Goal: Navigation & Orientation: Go to known website

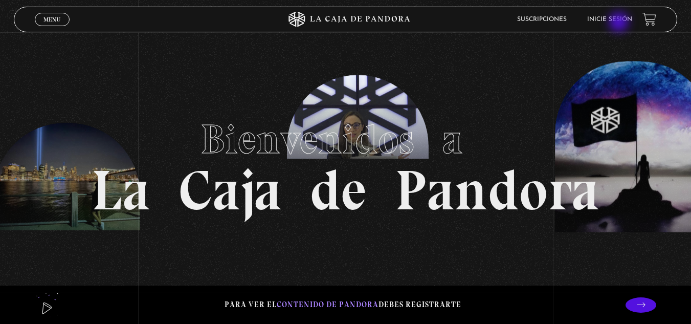
click at [620, 23] on li "Inicie sesión" at bounding box center [609, 19] width 45 height 16
click at [612, 17] on link "Inicie sesión" at bounding box center [609, 19] width 45 height 6
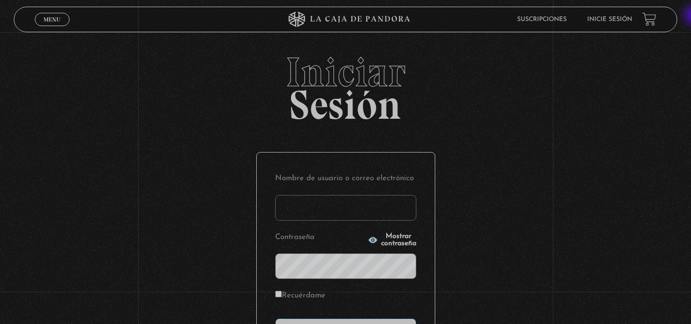
type input "[EMAIL_ADDRESS][DOMAIN_NAME]"
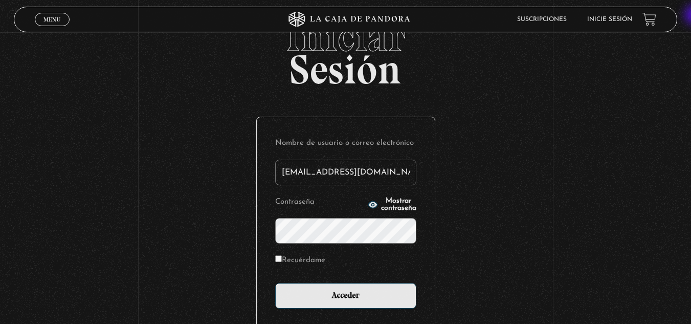
scroll to position [125, 0]
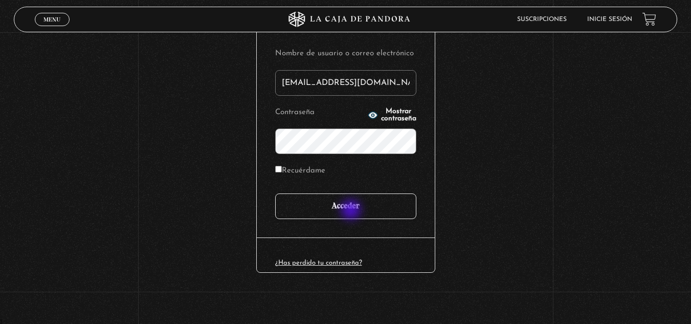
click at [352, 211] on input "Acceder" at bounding box center [345, 206] width 141 height 26
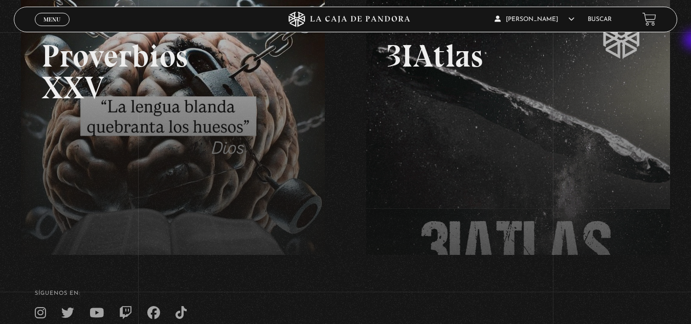
scroll to position [176, 0]
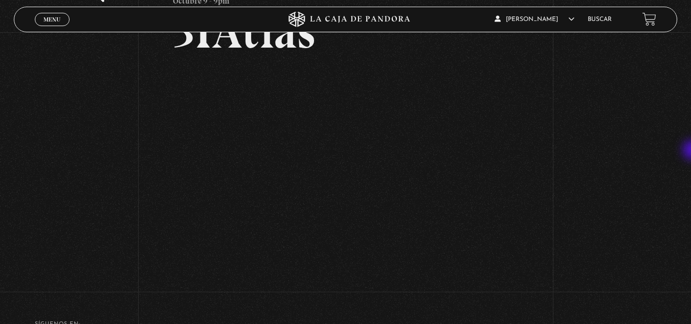
scroll to position [76, 0]
